Goal: Task Accomplishment & Management: Manage account settings

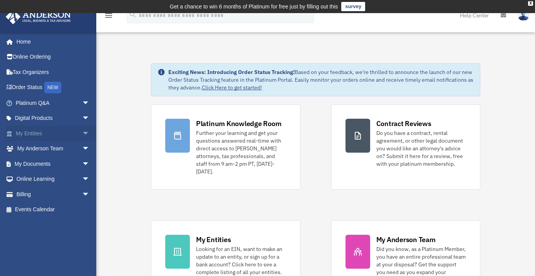
click at [82, 131] on span "arrow_drop_down" at bounding box center [89, 134] width 15 height 16
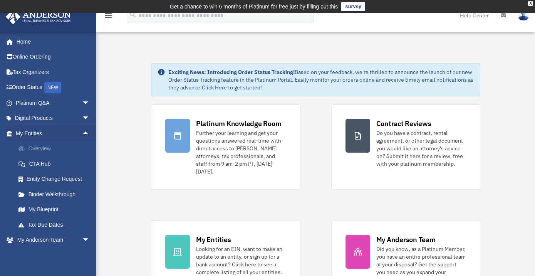
click at [41, 151] on link "Overview" at bounding box center [56, 148] width 90 height 15
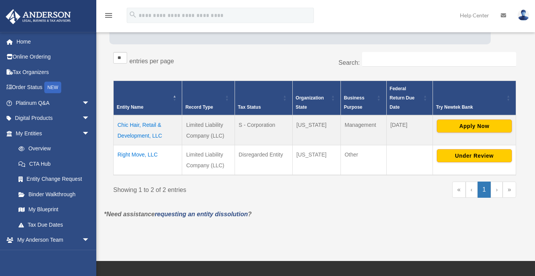
scroll to position [125, 0]
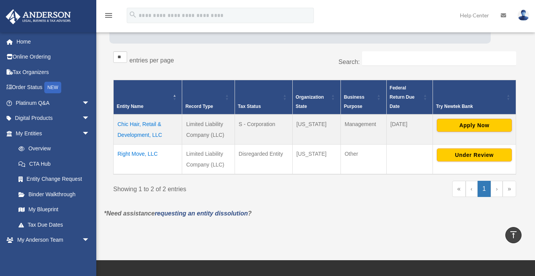
click at [524, 17] on img at bounding box center [524, 15] width 12 height 11
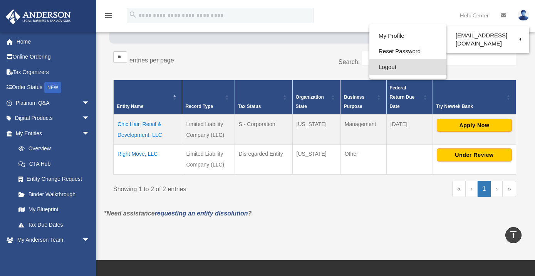
click at [378, 67] on link "Logout" at bounding box center [407, 67] width 77 height 16
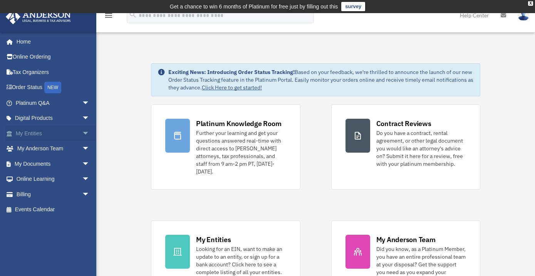
click at [83, 135] on span "arrow_drop_down" at bounding box center [89, 134] width 15 height 16
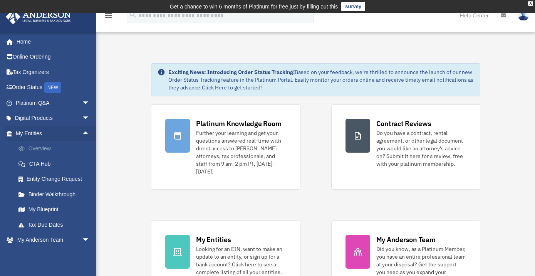
click at [49, 153] on link "Overview" at bounding box center [56, 148] width 90 height 15
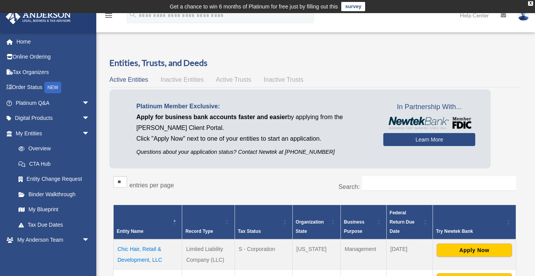
click at [522, 17] on img at bounding box center [524, 15] width 12 height 11
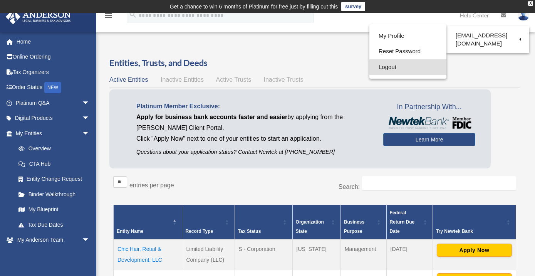
click at [373, 67] on link "Logout" at bounding box center [407, 67] width 77 height 16
